Goal: Task Accomplishment & Management: Use online tool/utility

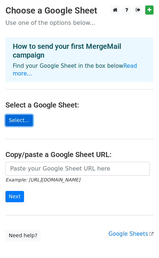
click at [22, 115] on link "Select..." at bounding box center [18, 120] width 27 height 11
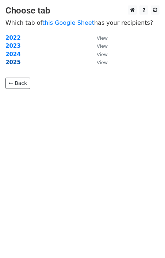
click at [15, 63] on strong "2025" at bounding box center [12, 62] width 15 height 7
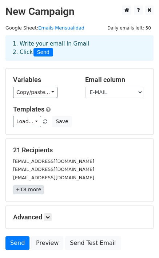
click at [33, 192] on link "+18 more" at bounding box center [28, 189] width 31 height 9
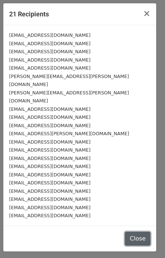
click at [136, 232] on button "Close" at bounding box center [138, 239] width 26 height 14
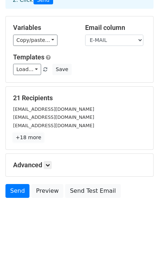
scroll to position [54, 0]
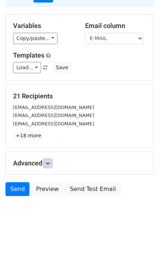
click at [49, 164] on icon at bounding box center [48, 163] width 4 height 4
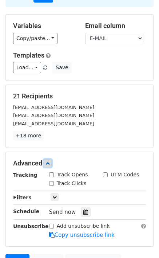
scroll to position [126, 0]
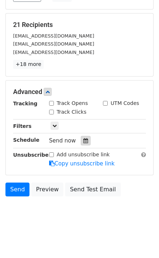
click at [84, 142] on icon at bounding box center [86, 140] width 5 height 5
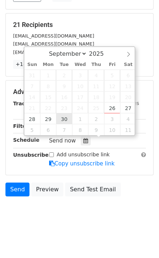
type input "2025-09-30 12:00"
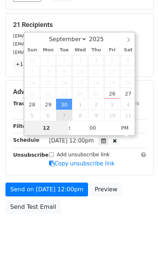
scroll to position [114, 0]
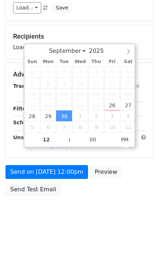
click at [138, 191] on div "Send on Sep 30 at 12:00pm Preview Send Test Email" at bounding box center [79, 182] width 159 height 35
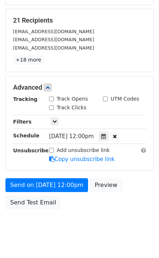
scroll to position [143, 0]
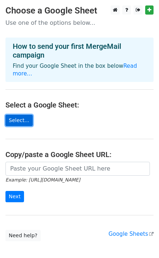
click at [15, 115] on link "Select..." at bounding box center [18, 120] width 27 height 11
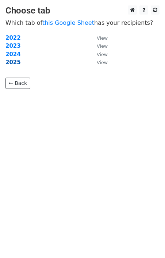
click at [16, 63] on strong "2025" at bounding box center [12, 62] width 15 height 7
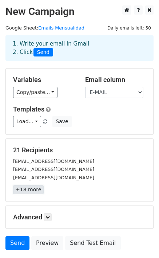
click at [31, 192] on link "+18 more" at bounding box center [28, 189] width 31 height 9
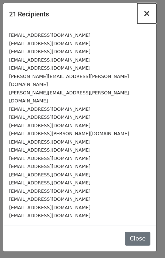
click at [146, 14] on span "×" at bounding box center [146, 13] width 7 height 10
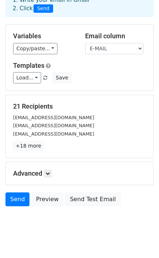
scroll to position [54, 0]
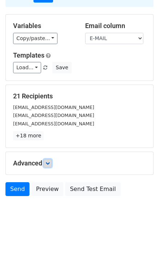
click at [49, 164] on icon at bounding box center [48, 163] width 4 height 4
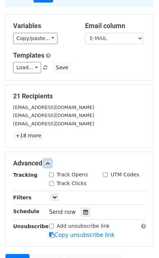
scroll to position [126, 0]
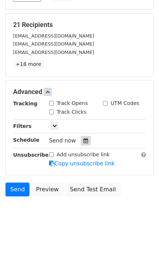
click at [84, 140] on icon at bounding box center [86, 140] width 5 height 5
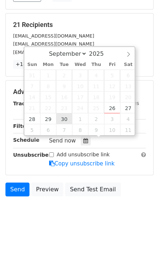
type input "[DATE] 12:00"
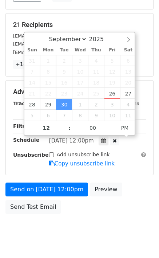
click at [136, 185] on div "Send on Sep 30 at 12:00pm Preview Send Test Email" at bounding box center [79, 200] width 159 height 35
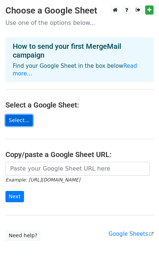
click at [19, 115] on link "Select..." at bounding box center [18, 120] width 27 height 11
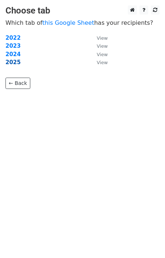
click at [13, 59] on strong "2025" at bounding box center [12, 62] width 15 height 7
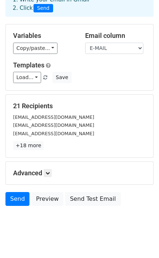
scroll to position [54, 0]
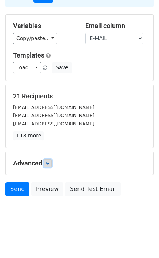
click at [48, 165] on icon at bounding box center [48, 163] width 4 height 4
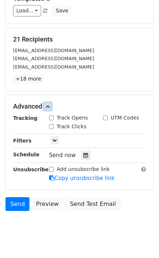
scroll to position [126, 0]
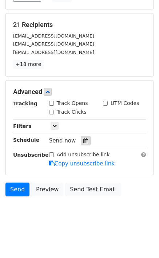
click at [84, 141] on icon at bounding box center [86, 140] width 5 height 5
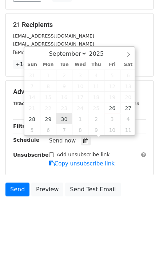
type input "[DATE] 12:00"
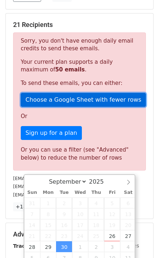
click at [63, 99] on link "Choose a Google Sheet with fewer rows" at bounding box center [84, 100] width 126 height 14
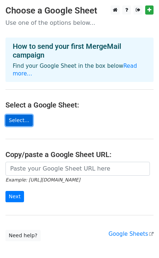
click at [17, 115] on link "Select..." at bounding box center [18, 120] width 27 height 11
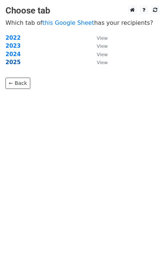
click at [15, 61] on strong "2025" at bounding box center [12, 62] width 15 height 7
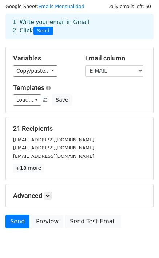
scroll to position [54, 0]
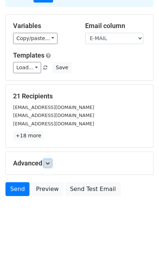
click at [49, 165] on icon at bounding box center [48, 163] width 4 height 4
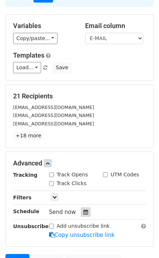
click at [84, 211] on icon at bounding box center [86, 212] width 5 height 5
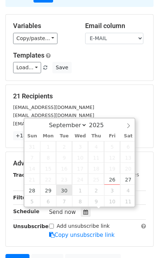
type input "2025-09-30 12:00"
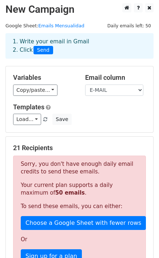
scroll to position [0, 0]
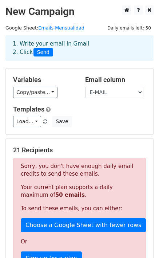
click at [124, 142] on div "21 Recipients Sorry, you don't have enough daily email credits to send these em…" at bounding box center [80, 241] width 148 height 205
click at [145, 150] on h5 "21 Recipients" at bounding box center [79, 150] width 133 height 8
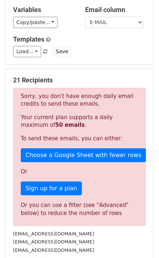
scroll to position [182, 0]
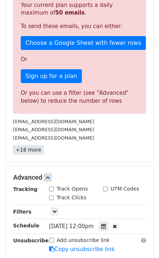
click at [22, 152] on link "+18 more" at bounding box center [28, 150] width 31 height 9
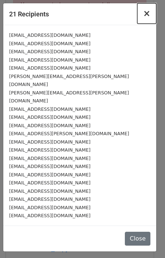
click at [145, 19] on button "×" at bounding box center [146, 13] width 19 height 20
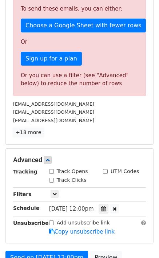
scroll to position [286, 0]
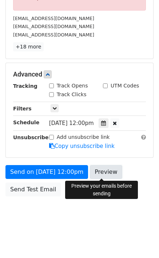
click at [109, 170] on link "Preview" at bounding box center [106, 172] width 32 height 14
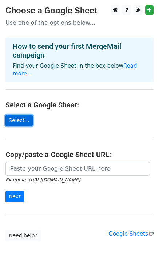
click at [19, 115] on link "Select..." at bounding box center [18, 120] width 27 height 11
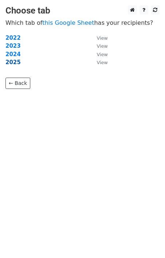
click at [11, 60] on strong "2025" at bounding box center [12, 62] width 15 height 7
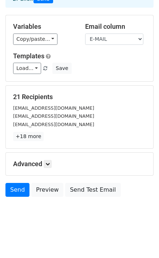
scroll to position [54, 0]
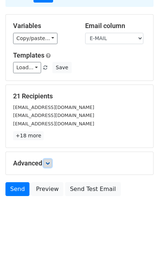
click at [50, 163] on icon at bounding box center [48, 163] width 4 height 4
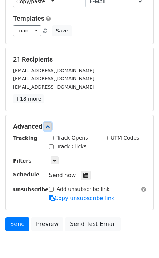
scroll to position [126, 0]
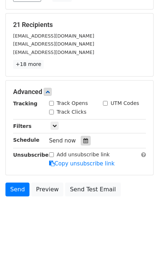
click at [81, 138] on div at bounding box center [86, 140] width 10 height 9
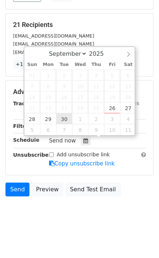
type input "2025-09-30 12:00"
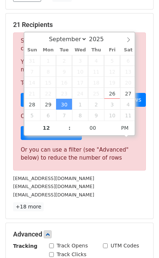
click at [109, 189] on div "gerardoplus12@gmail.com" at bounding box center [80, 186] width 144 height 8
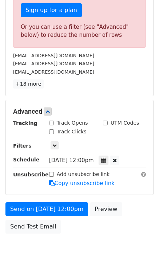
scroll to position [286, 0]
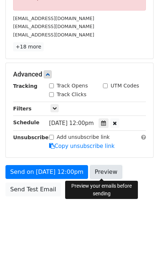
click at [108, 172] on link "Preview" at bounding box center [106, 172] width 32 height 14
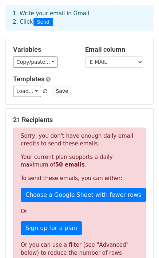
scroll to position [0, 0]
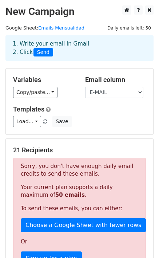
click at [133, 27] on span "Daily emails left: 50" at bounding box center [129, 28] width 49 height 8
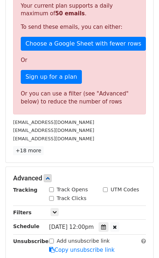
scroll to position [182, 0]
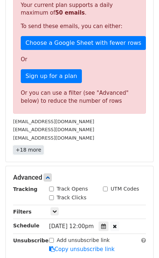
click at [24, 149] on link "+18 more" at bounding box center [28, 150] width 31 height 9
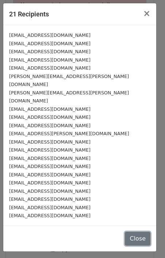
click at [138, 232] on button "Close" at bounding box center [138, 239] width 26 height 14
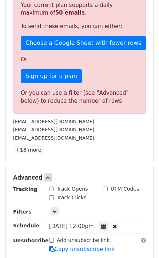
click at [118, 153] on p "+18 more" at bounding box center [79, 150] width 133 height 9
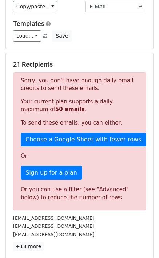
scroll to position [36, 0]
